Goal: Task Accomplishment & Management: Complete application form

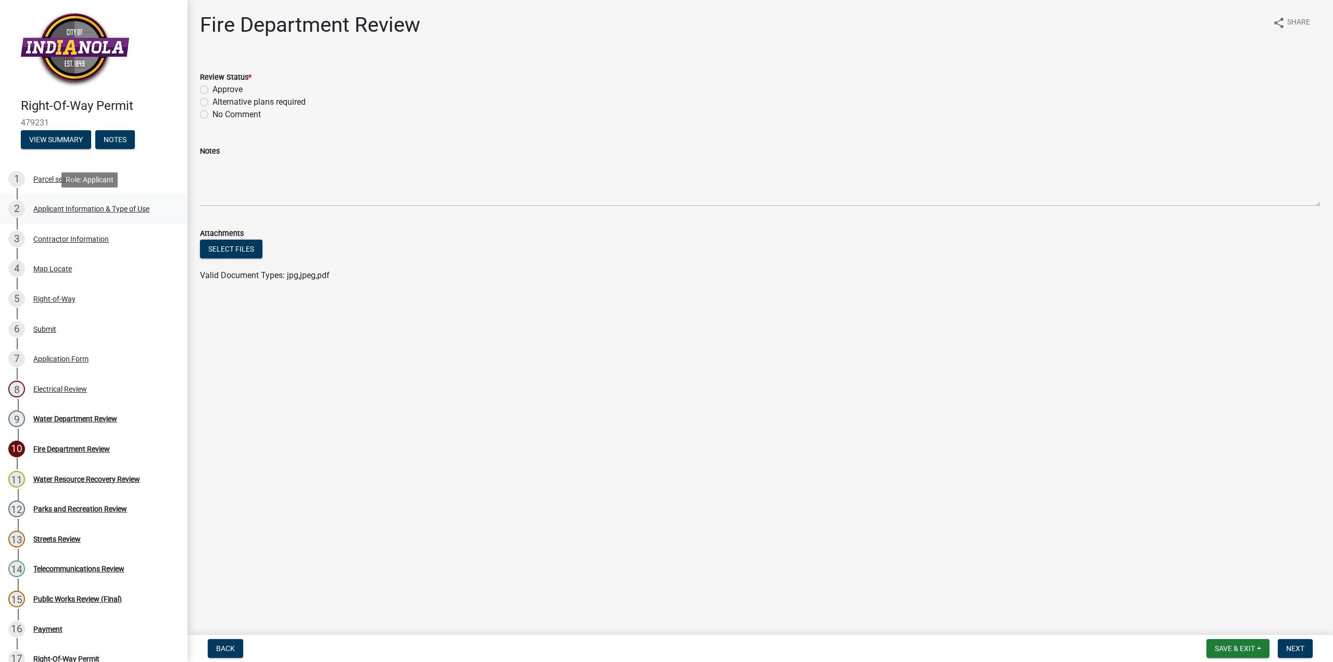
click at [86, 213] on div "2 Applicant Information & Type of Use" at bounding box center [89, 209] width 163 height 17
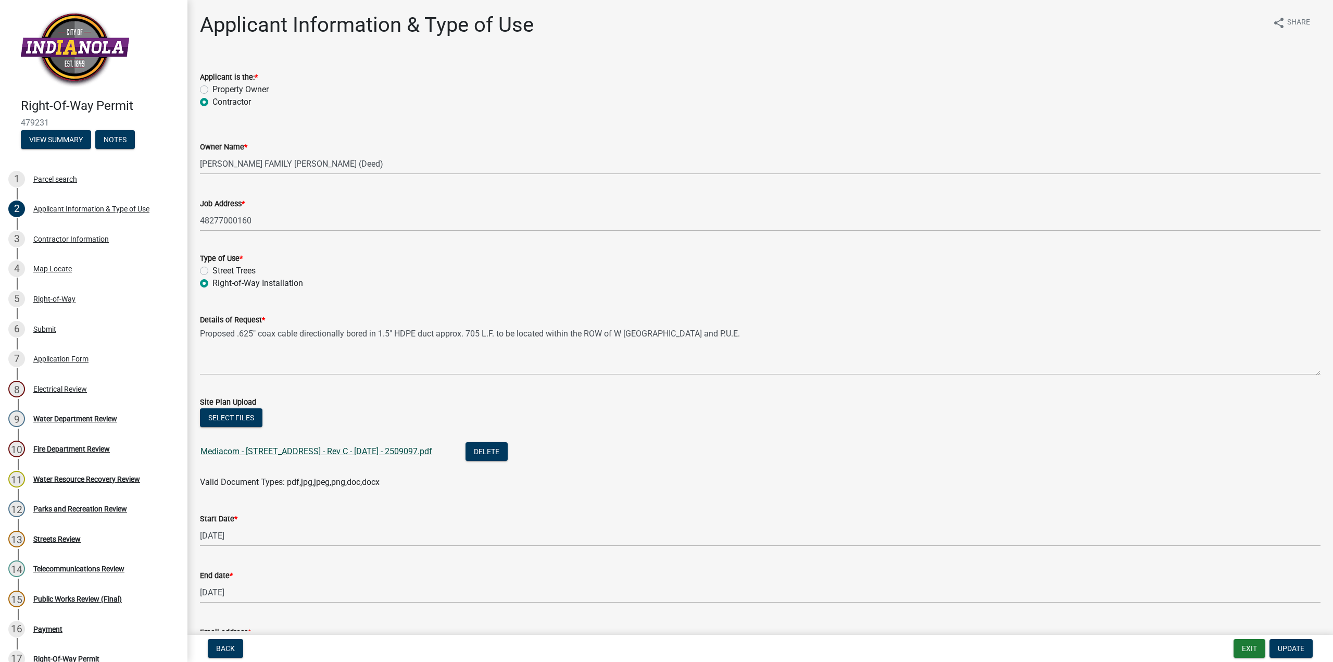
click at [340, 452] on link "Mediacom - [STREET_ADDRESS] - Rev C - [DATE] - 2509097.pdf" at bounding box center [317, 451] width 232 height 10
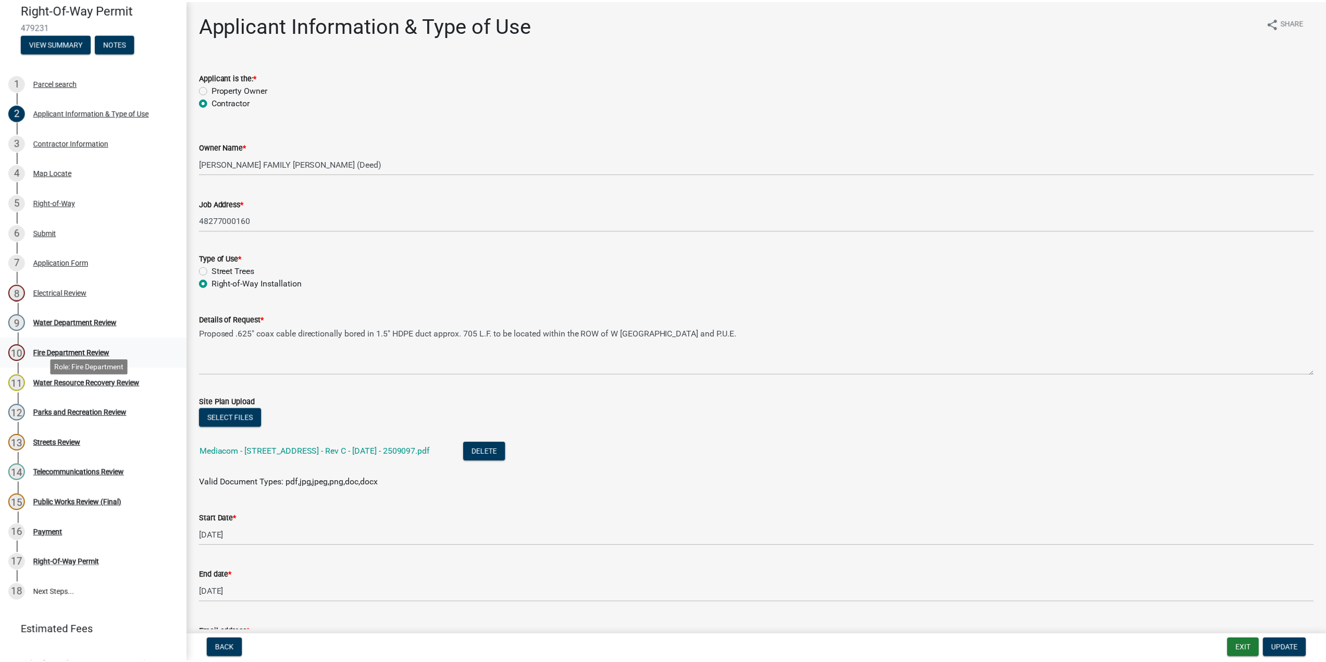
scroll to position [104, 0]
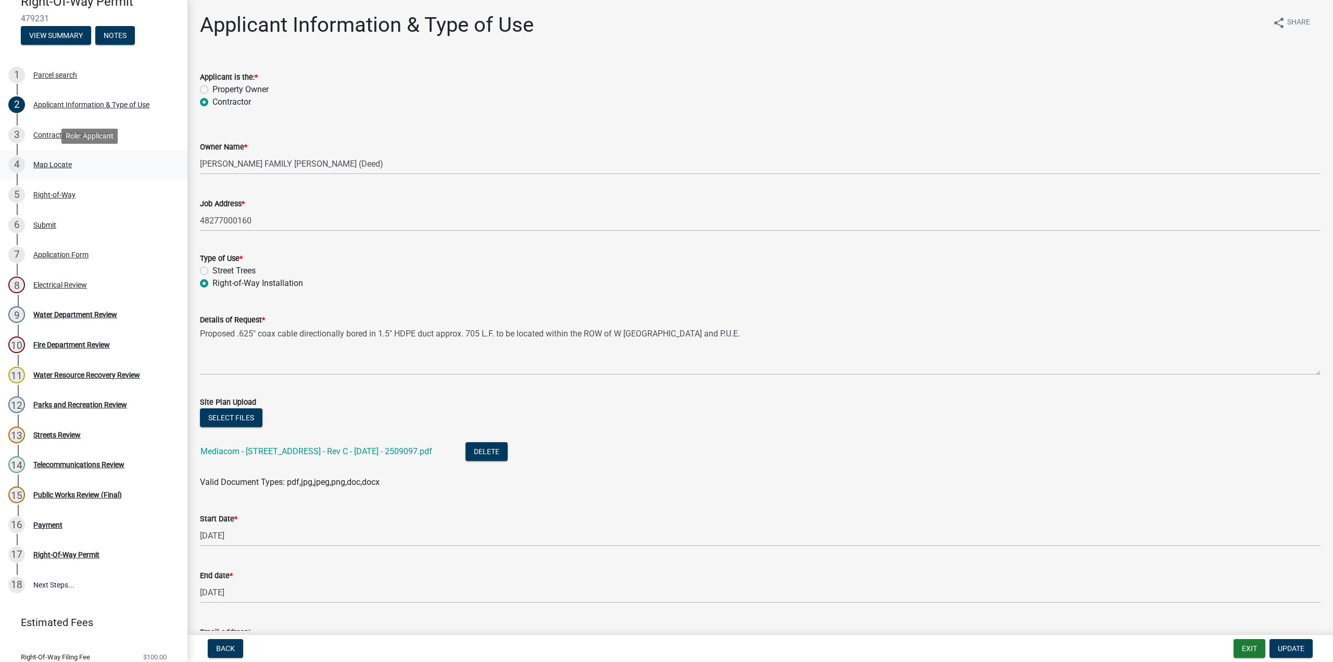
click at [60, 163] on div "Map Locate" at bounding box center [52, 164] width 39 height 7
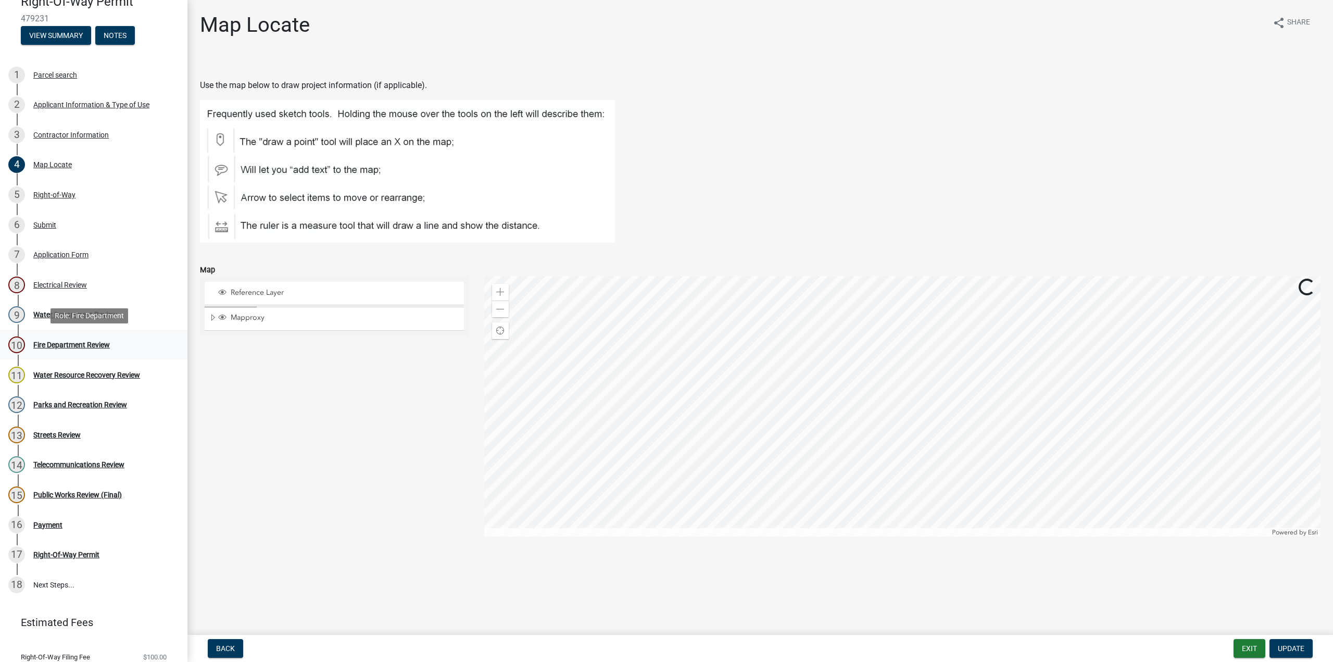
click at [20, 345] on div "10" at bounding box center [16, 344] width 17 height 17
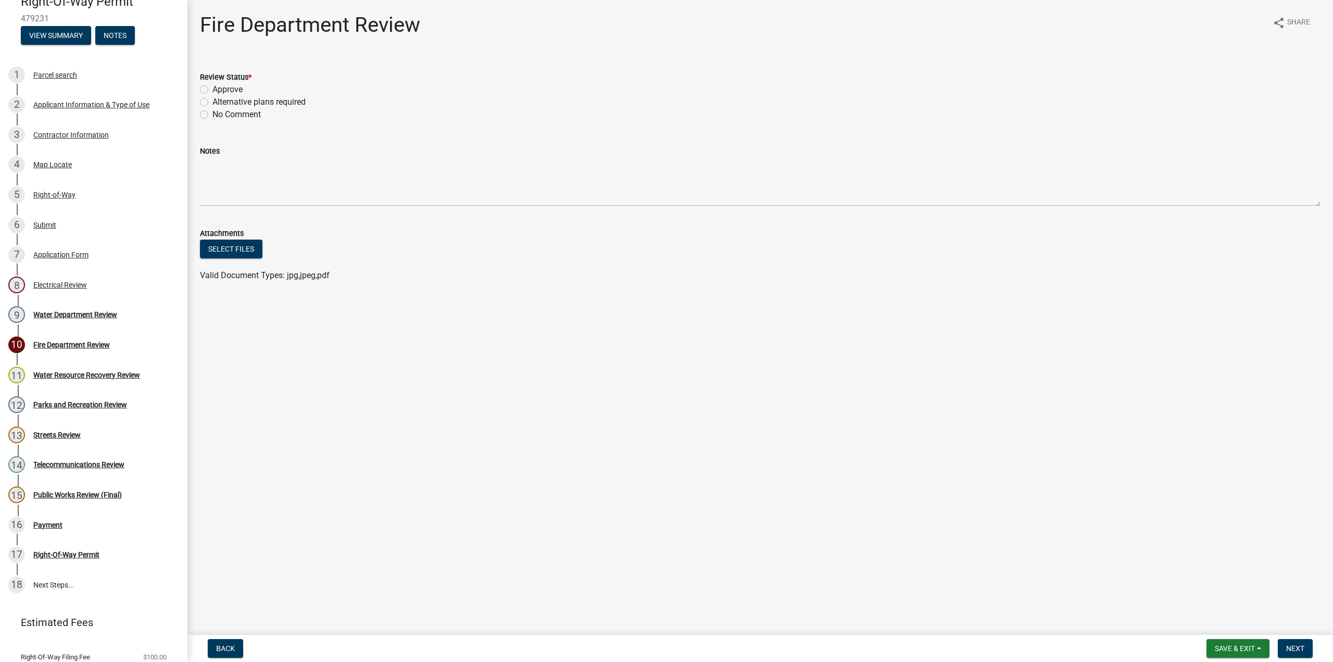
drag, startPoint x: 203, startPoint y: 86, endPoint x: 213, endPoint y: 99, distance: 15.6
click at [213, 86] on label "Approve" at bounding box center [228, 89] width 30 height 13
click at [213, 86] on input "Approve" at bounding box center [216, 86] width 7 height 7
radio input "true"
click at [1291, 651] on span "Next" at bounding box center [1296, 648] width 18 height 8
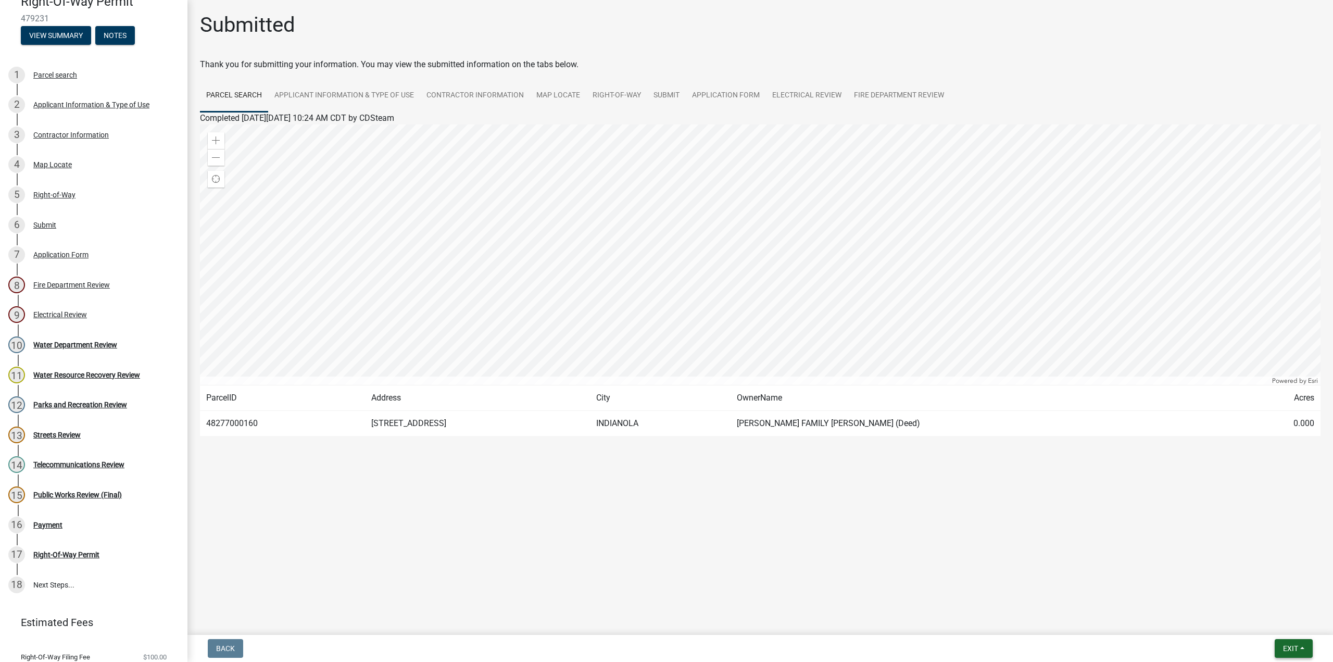
click at [1293, 651] on span "Exit" at bounding box center [1290, 648] width 15 height 8
click at [1269, 597] on button "Save" at bounding box center [1271, 596] width 83 height 25
click at [1295, 647] on span "Exit" at bounding box center [1290, 648] width 15 height 8
click at [1268, 617] on button "Save & Exit" at bounding box center [1271, 621] width 83 height 25
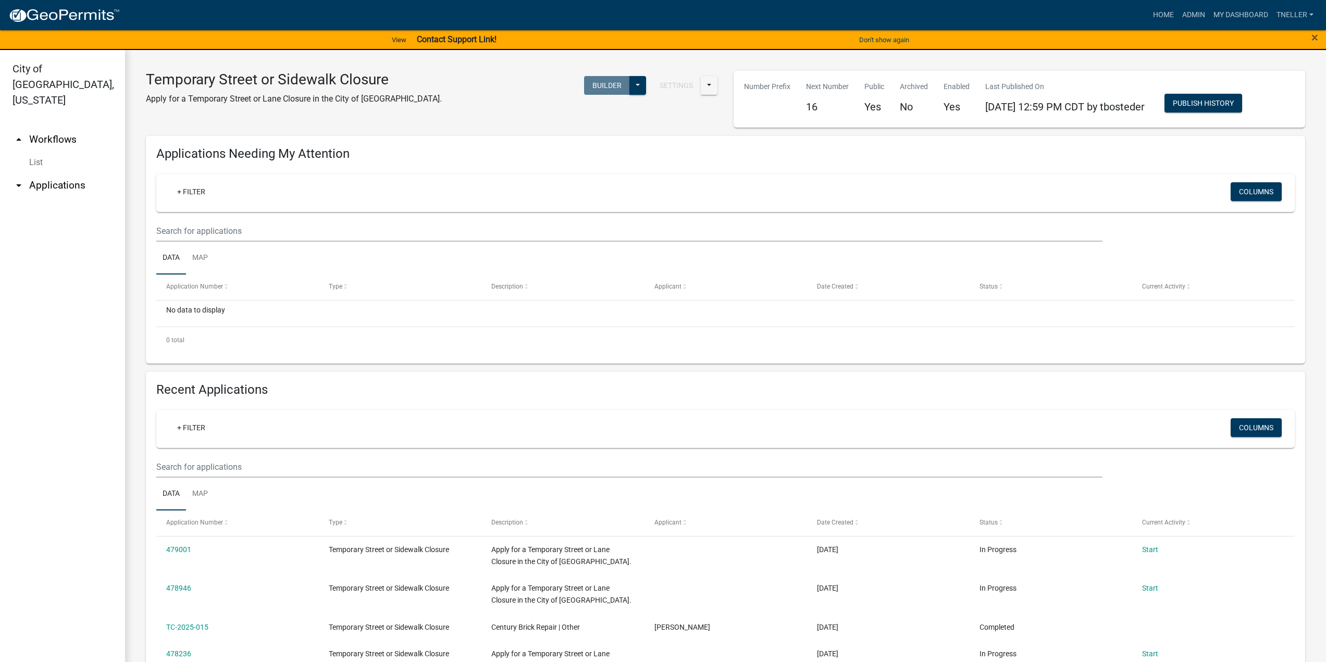
click at [49, 127] on link "arrow_drop_up Workflows" at bounding box center [62, 139] width 125 height 25
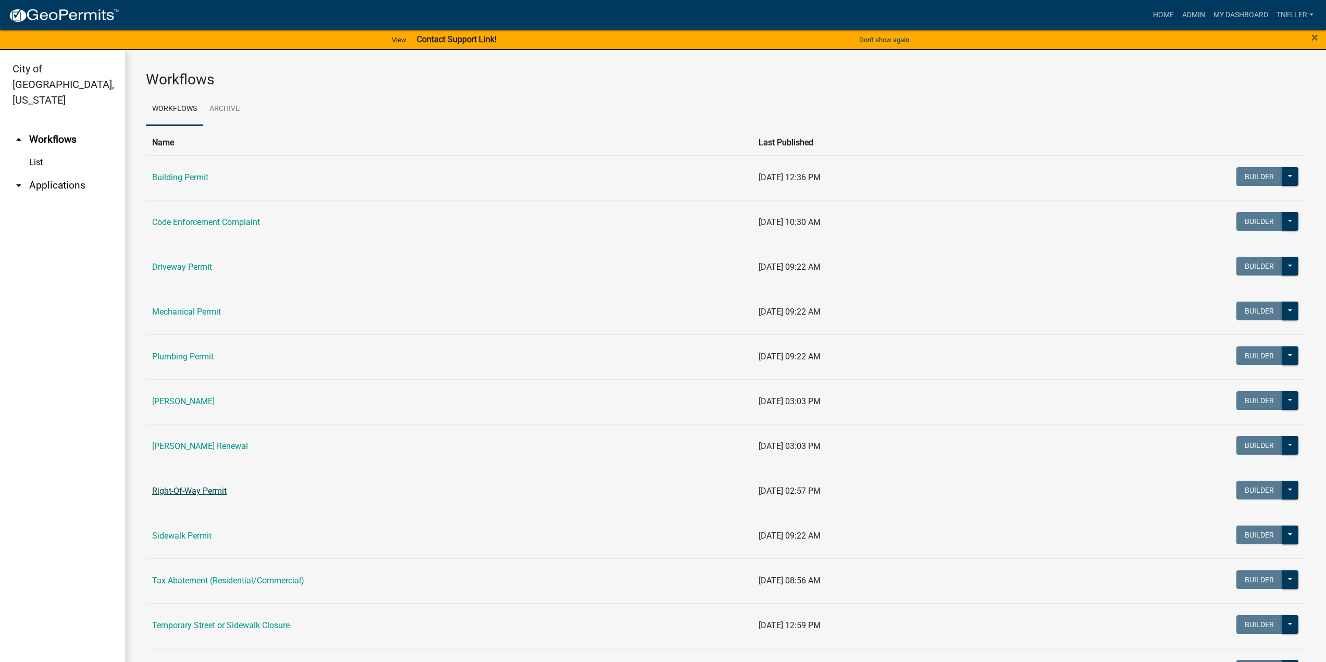
click at [186, 490] on link "Right-Of-Way Permit" at bounding box center [189, 491] width 74 height 10
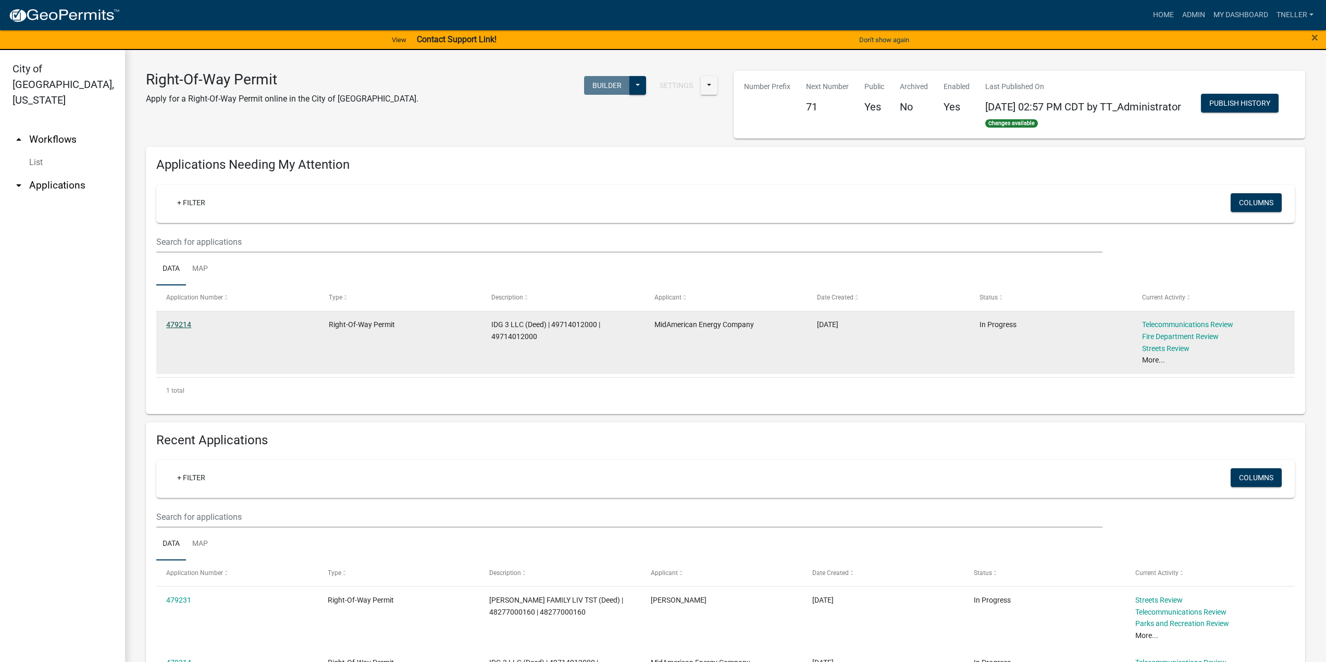
click at [178, 329] on link "479214" at bounding box center [178, 324] width 25 height 8
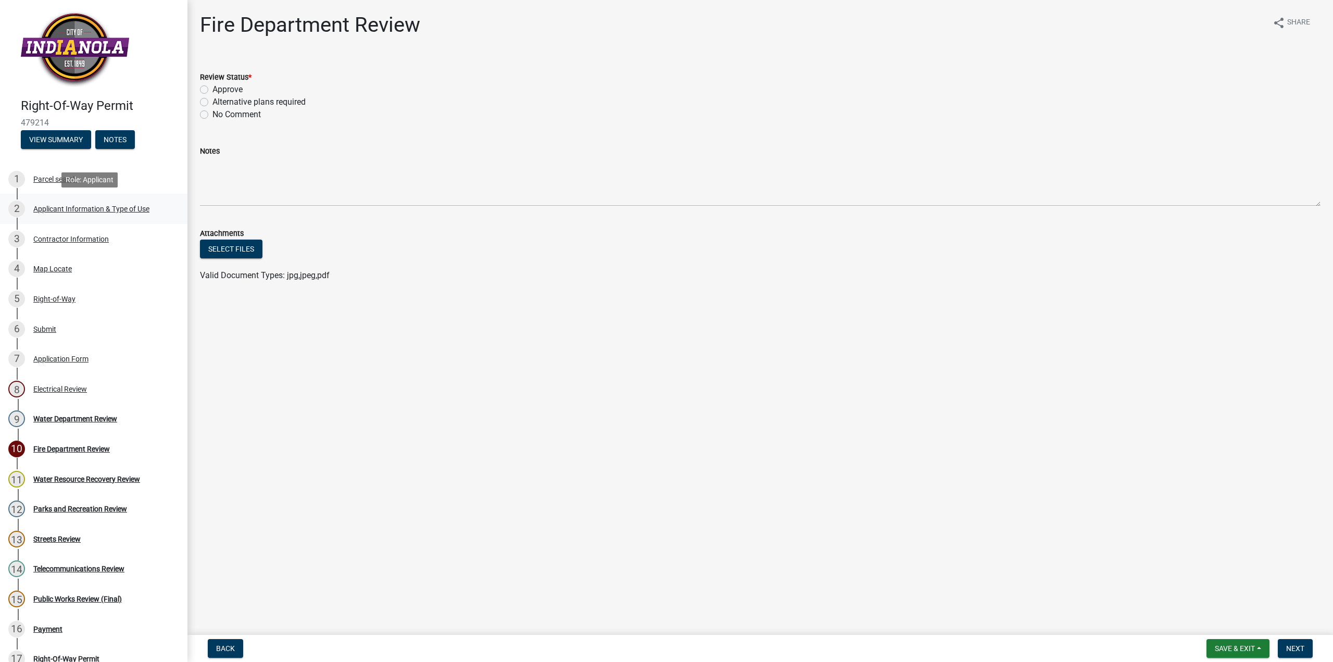
click at [73, 211] on div "Applicant Information & Type of Use" at bounding box center [91, 208] width 116 height 7
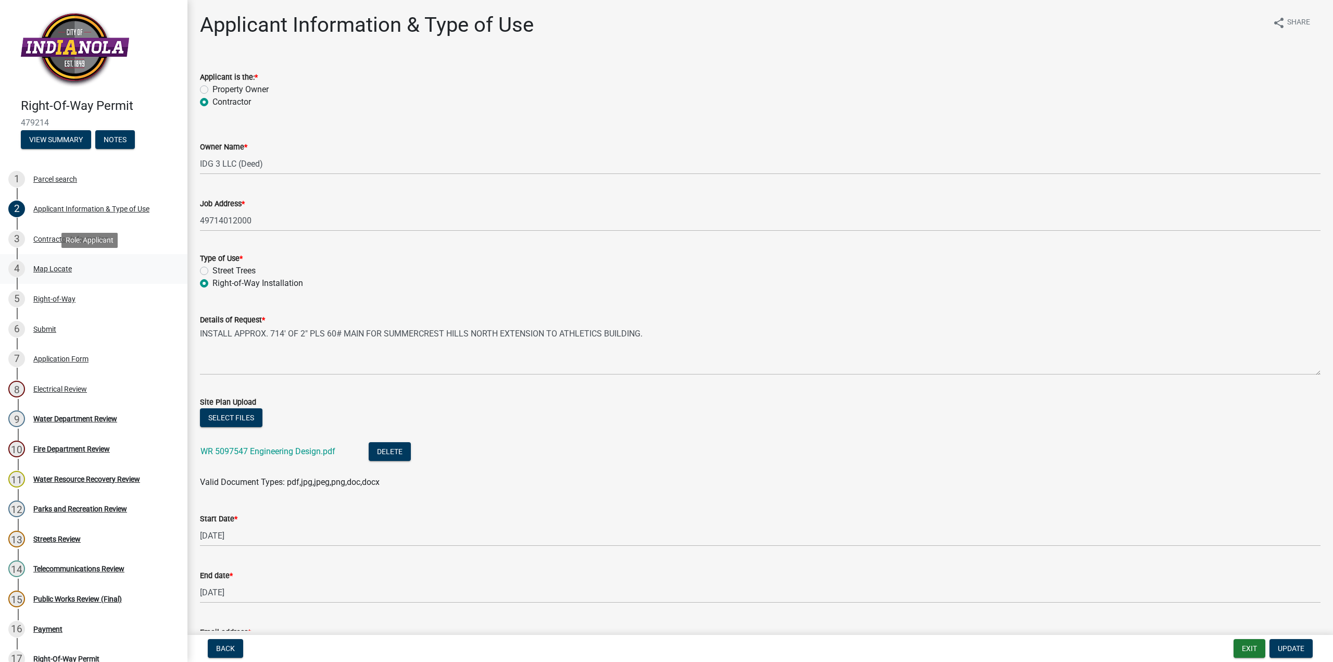
click at [47, 270] on div "Map Locate" at bounding box center [52, 268] width 39 height 7
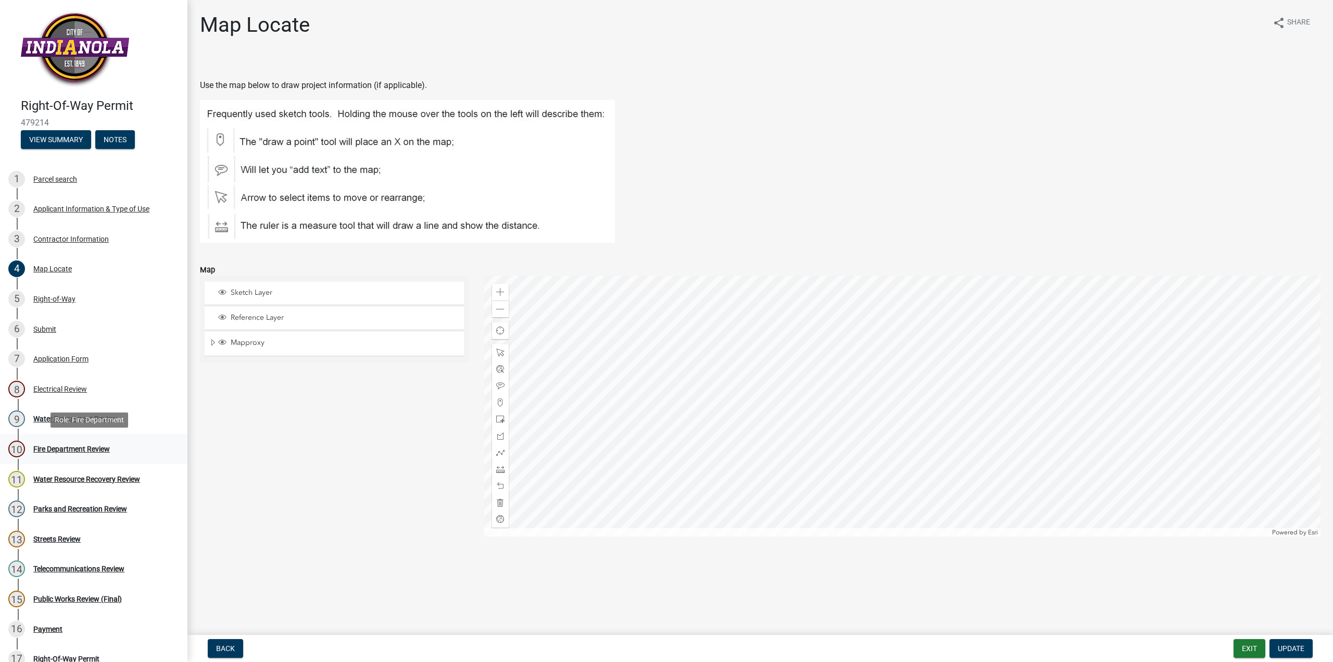
click at [46, 449] on div "Fire Department Review" at bounding box center [71, 448] width 77 height 7
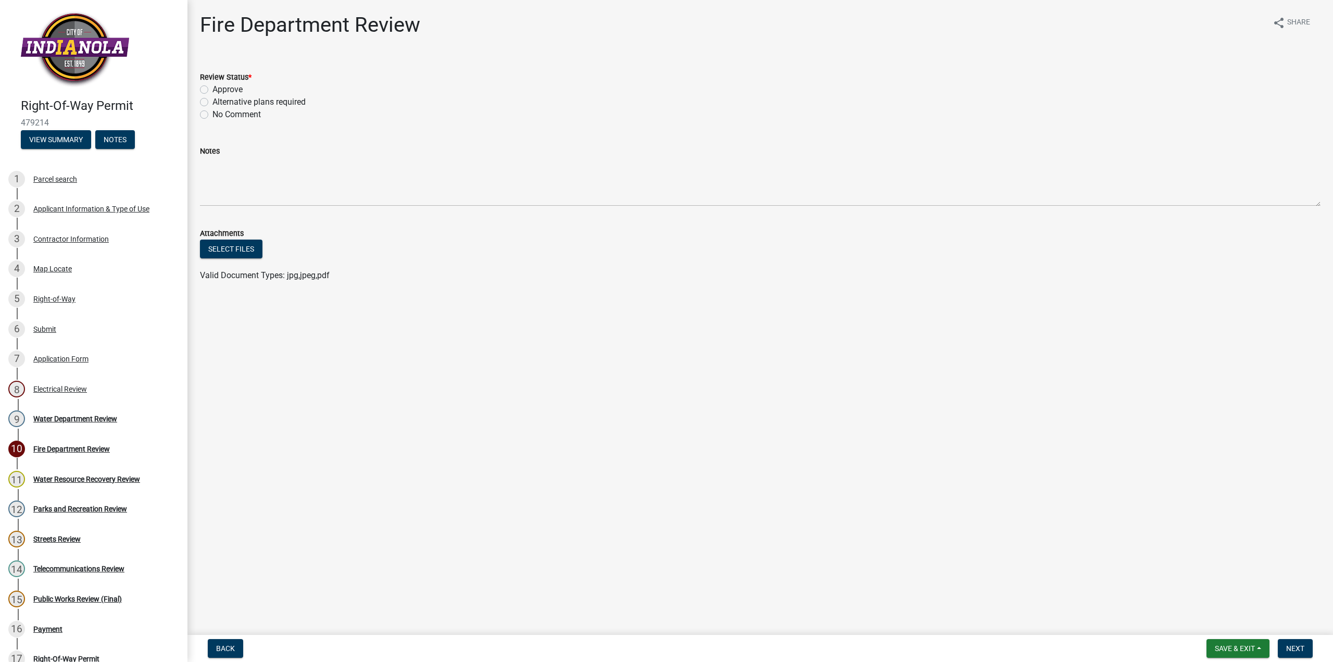
click at [213, 87] on label "Approve" at bounding box center [228, 89] width 30 height 13
click at [213, 87] on input "Approve" at bounding box center [216, 86] width 7 height 7
radio input "true"
click at [1300, 653] on button "Next" at bounding box center [1295, 648] width 35 height 19
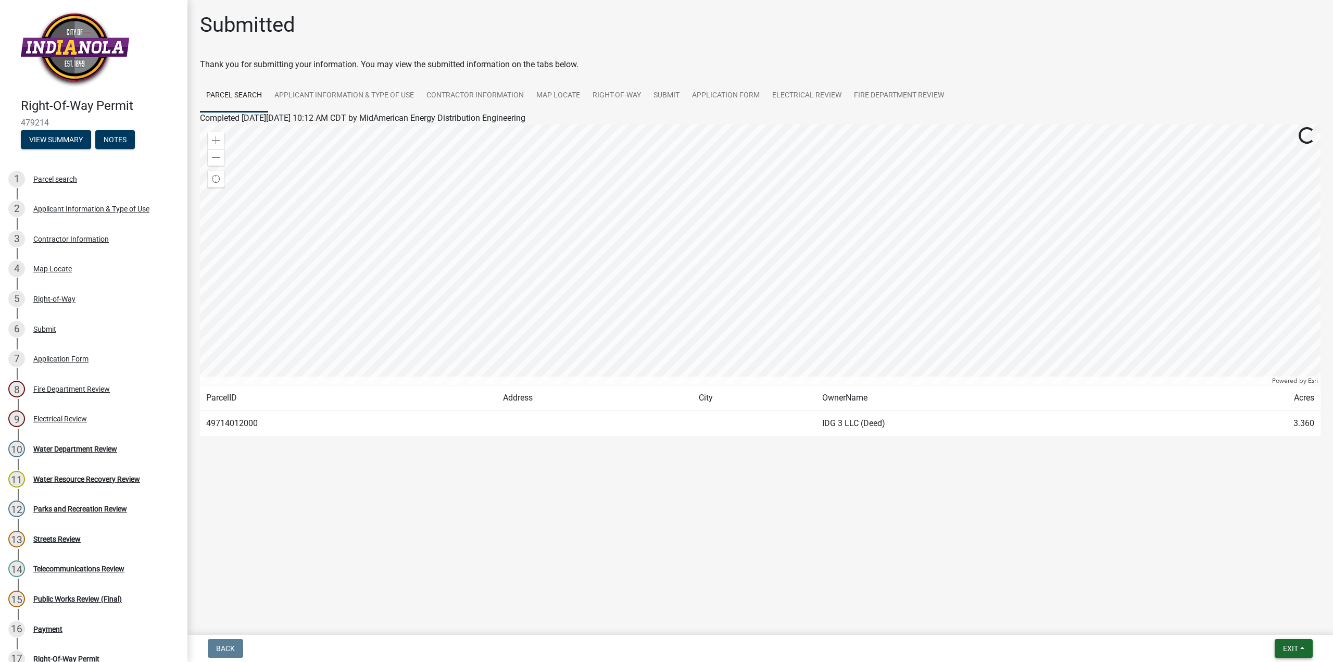
click at [1300, 653] on button "Exit" at bounding box center [1294, 648] width 38 height 19
click at [1261, 590] on button "Save" at bounding box center [1271, 596] width 83 height 25
click at [1285, 645] on span "Exit" at bounding box center [1290, 648] width 15 height 8
click at [1269, 620] on button "Save & Exit" at bounding box center [1271, 621] width 83 height 25
